Goal: Information Seeking & Learning: Learn about a topic

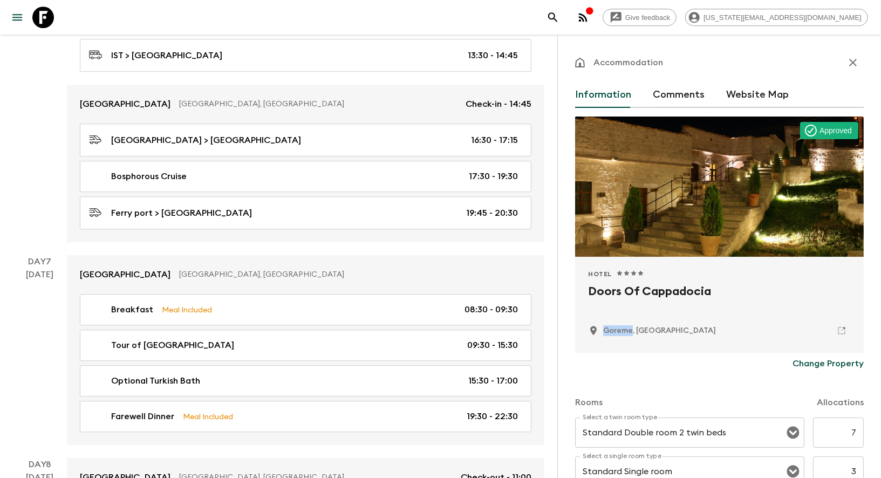
scroll to position [1928, 0]
click at [52, 19] on icon at bounding box center [43, 17] width 22 height 22
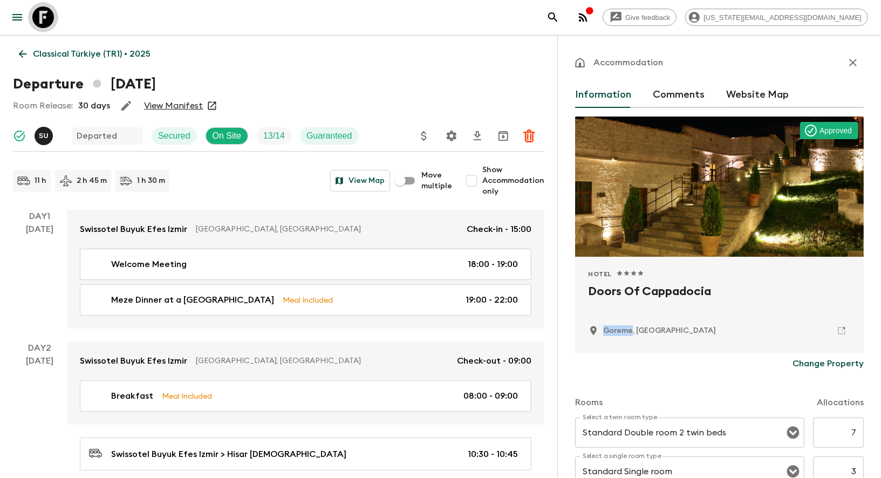
click at [52, 19] on icon at bounding box center [43, 17] width 22 height 22
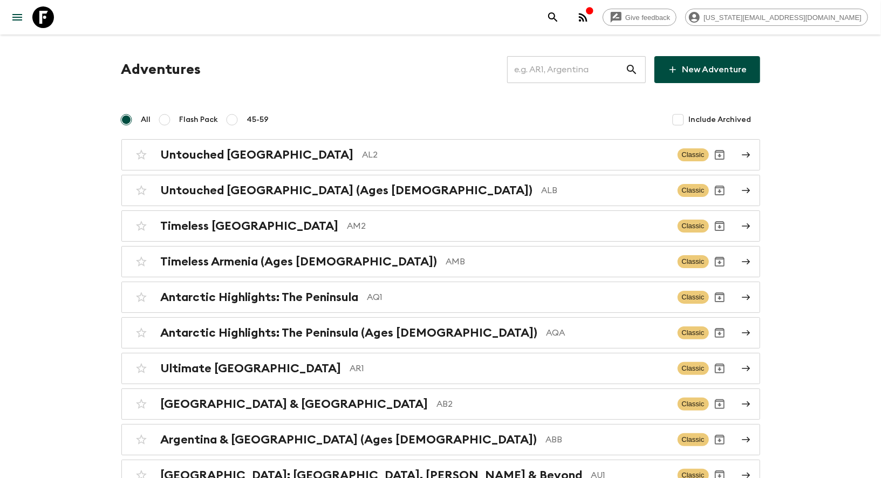
click at [581, 72] on input "text" at bounding box center [566, 69] width 118 height 30
type input "t"
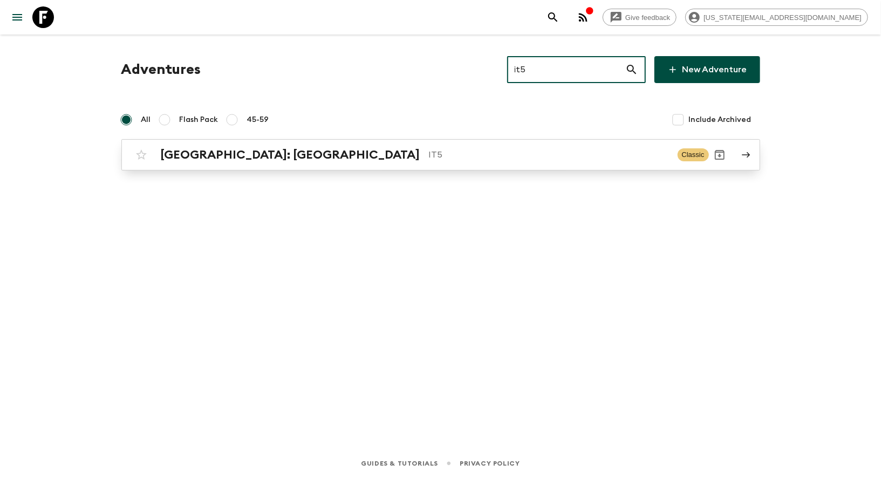
type input "it5"
click at [281, 163] on div "[GEOGRAPHIC_DATA]: [GEOGRAPHIC_DATA] IT5 Classic" at bounding box center [420, 155] width 578 height 22
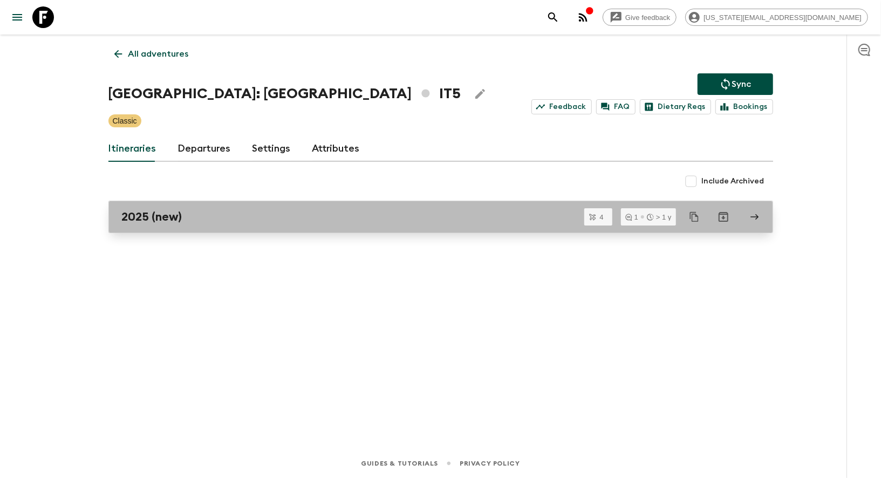
click at [184, 211] on div "2025 (new)" at bounding box center [430, 217] width 617 height 14
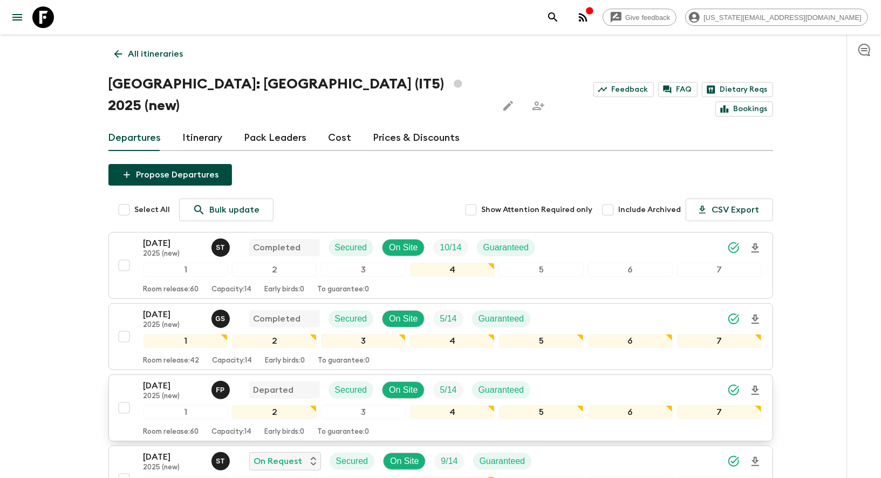
click at [134, 379] on div "[DATE] 2025 (new) F P Departed Secured On Site 5 / 14 Guaranteed 1 2 3 4 5 6 7 …" at bounding box center [437, 407] width 648 height 57
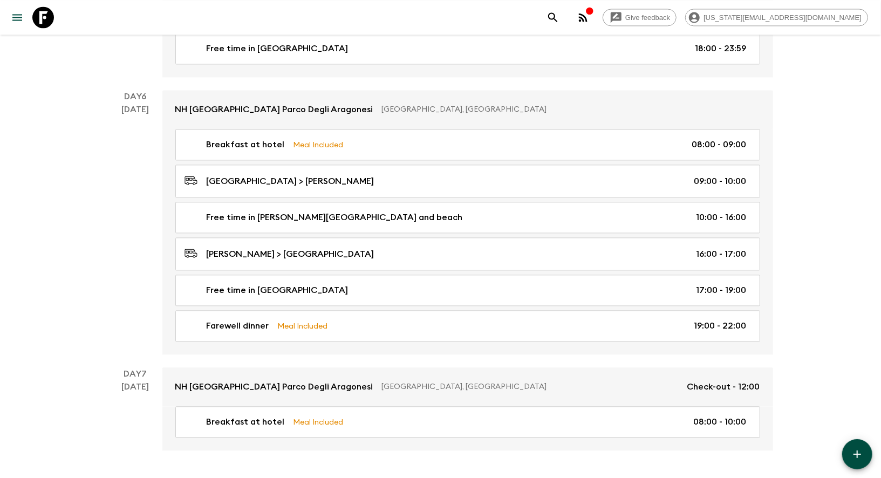
scroll to position [1445, 0]
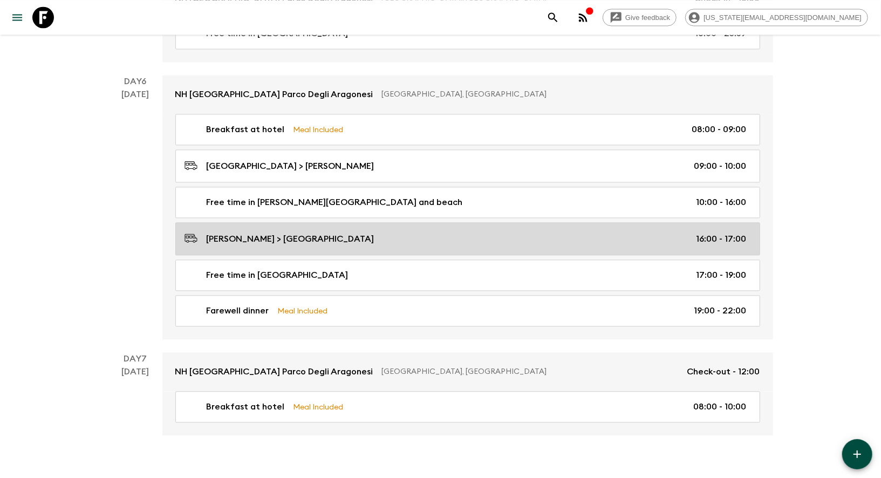
click at [246, 232] on p "[PERSON_NAME] > [GEOGRAPHIC_DATA]" at bounding box center [291, 238] width 168 height 13
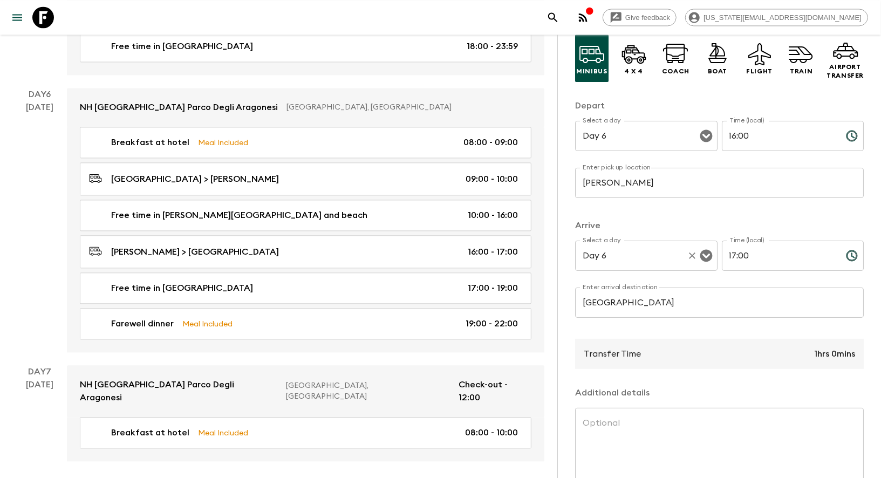
scroll to position [81, 0]
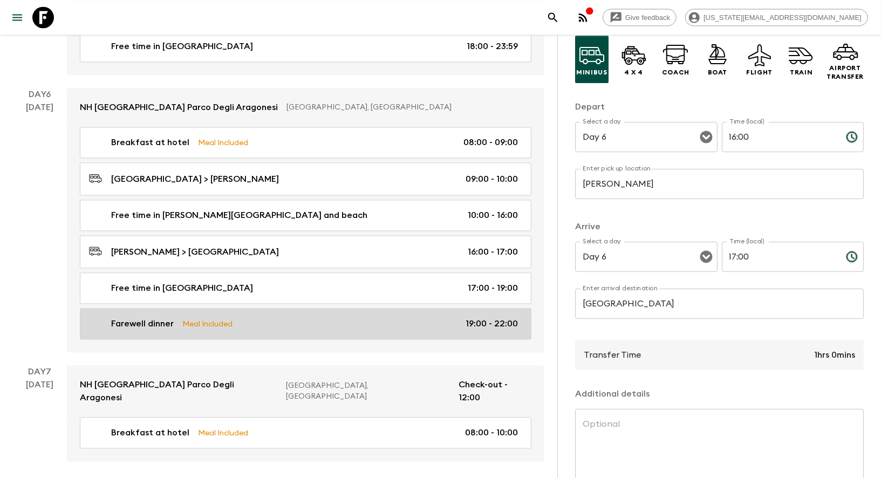
click at [220, 318] on p "Meal Included" at bounding box center [207, 324] width 50 height 12
